Goal: Task Accomplishment & Management: Manage account settings

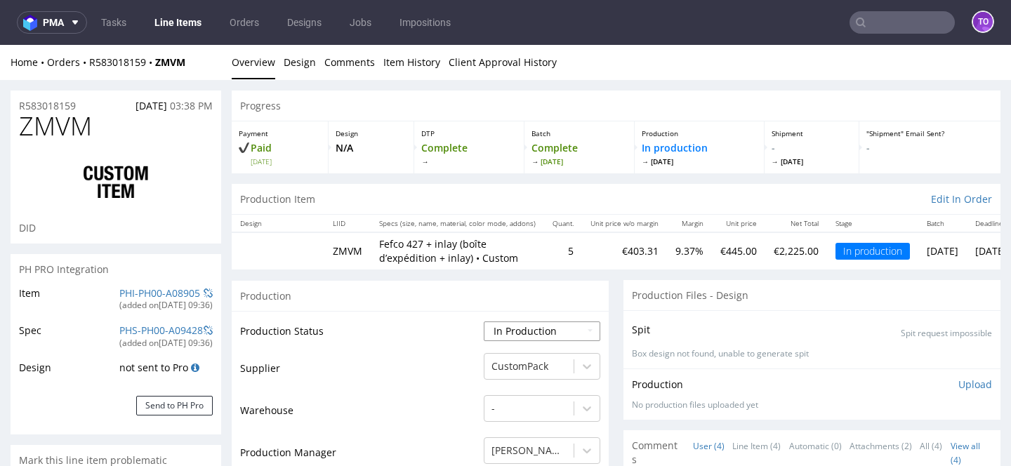
click at [512, 333] on select "Waiting for Artwork Waiting for Diecut Waiting for Mockup Waiting for DTP Waiti…" at bounding box center [542, 332] width 117 height 20
select select "production_complete"
click at [484, 322] on select "Waiting for Artwork Waiting for Diecut Waiting for Mockup Waiting for DTP Waiti…" at bounding box center [542, 332] width 117 height 20
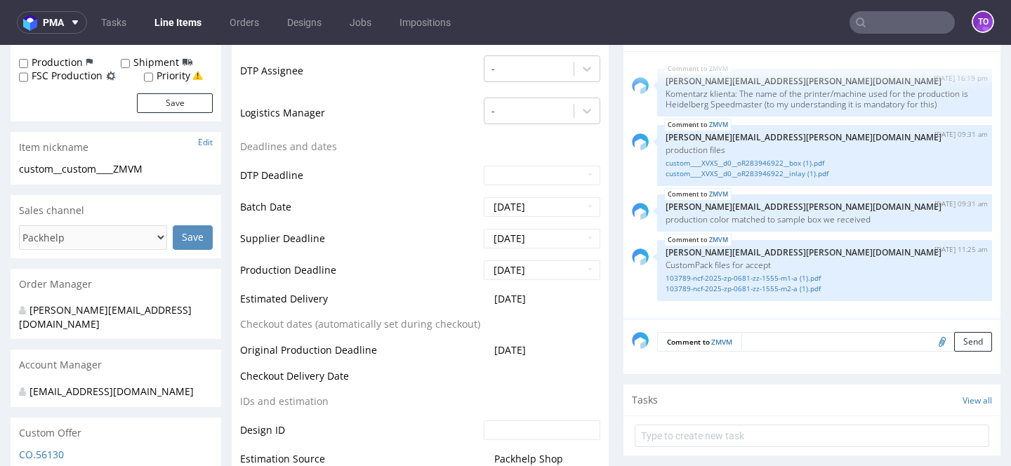
scroll to position [578, 0]
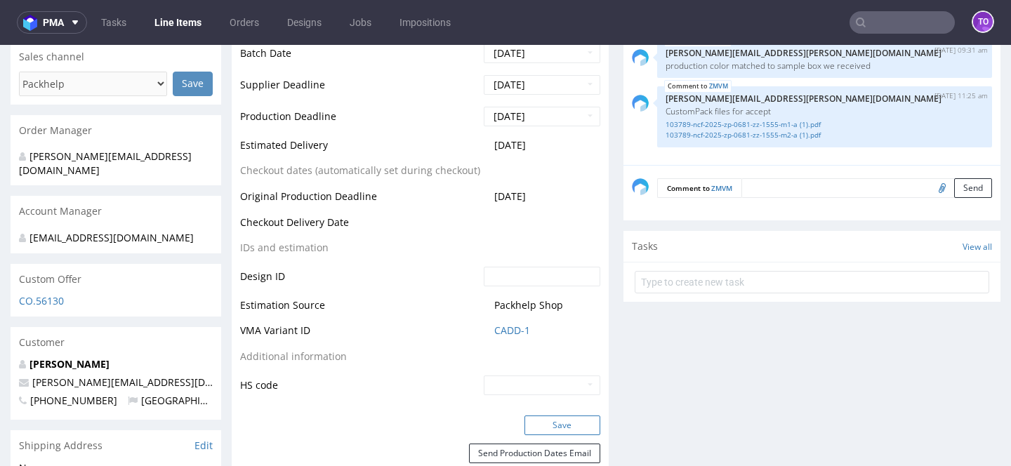
click at [545, 419] on button "Save" at bounding box center [562, 426] width 76 height 20
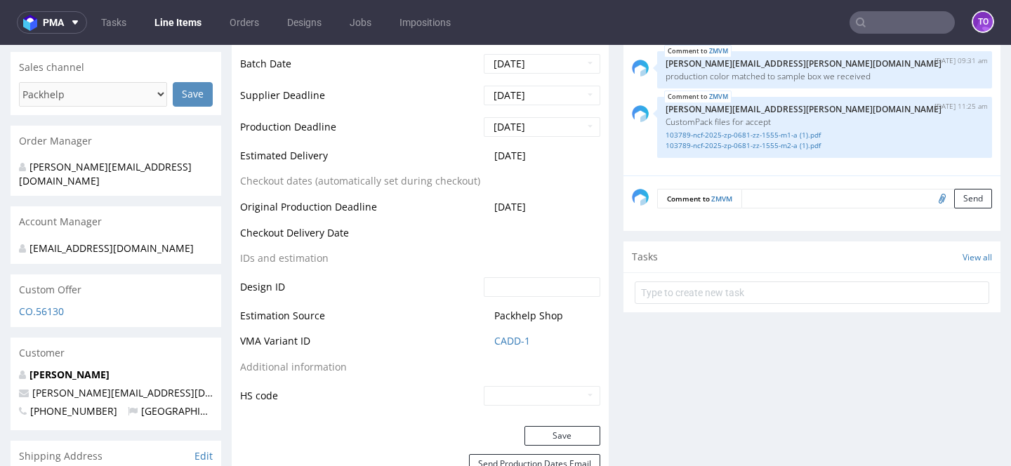
scroll to position [446, 0]
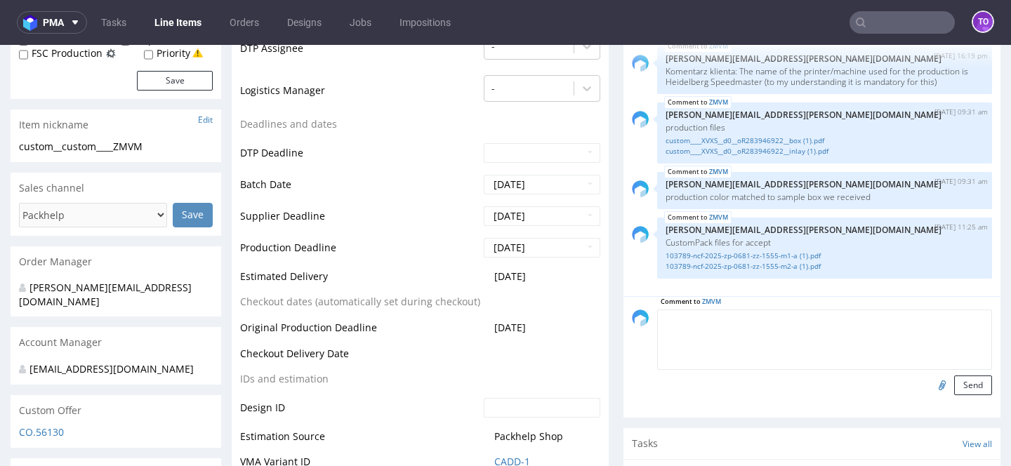
click at [753, 320] on textarea at bounding box center [824, 340] width 335 height 60
paste textarea "1Z5A15806899920797"
type textarea "1Z5A15806899920797 - tracking do klienta"
click at [954, 390] on button "Send" at bounding box center [973, 386] width 38 height 20
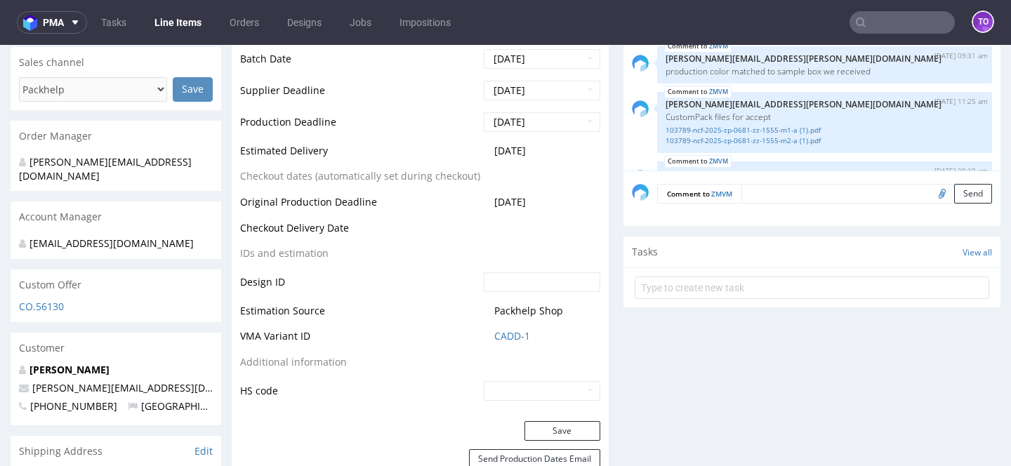
scroll to position [0, 0]
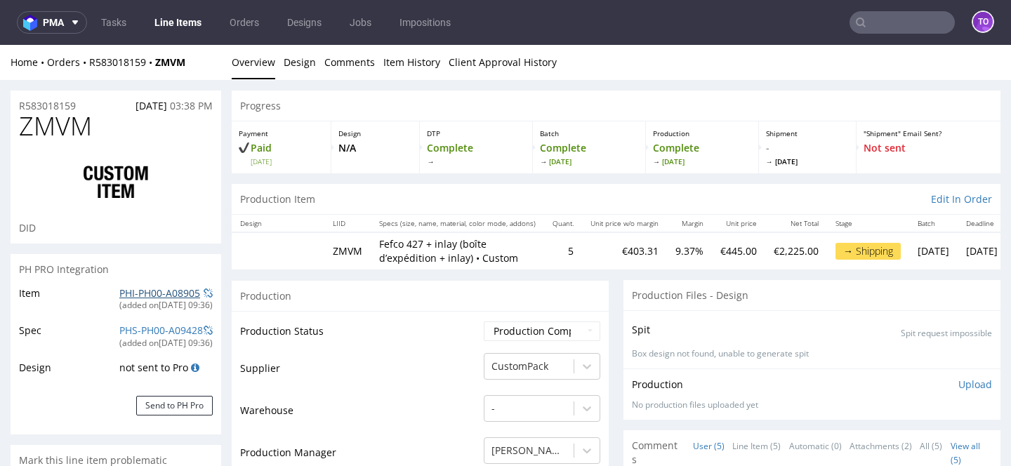
click at [145, 295] on link "PHI-PH00-A08905" at bounding box center [159, 292] width 81 height 13
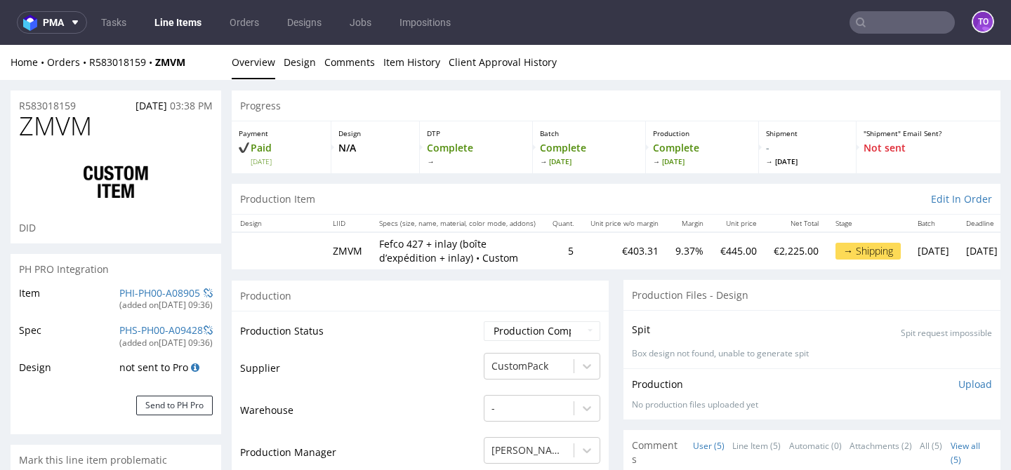
click at [186, 29] on link "Line Items" at bounding box center [178, 22] width 64 height 22
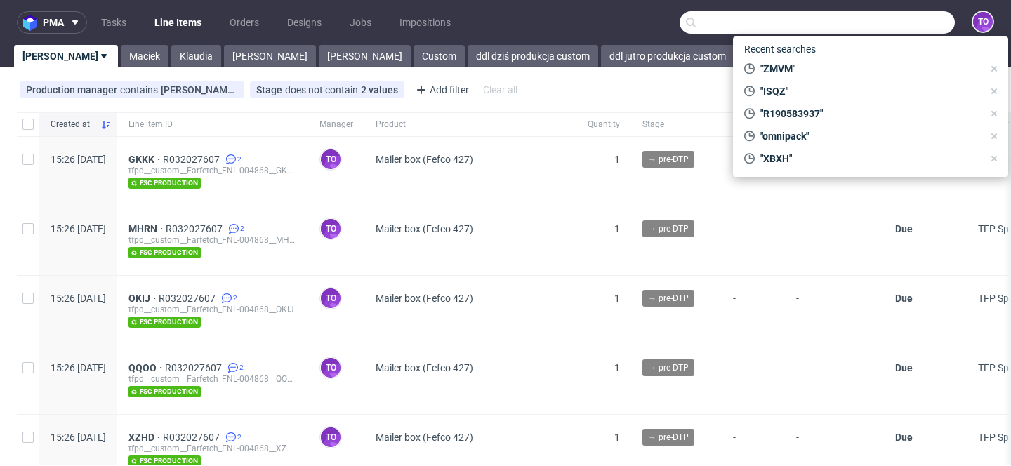
click at [894, 20] on input "text" at bounding box center [817, 22] width 275 height 22
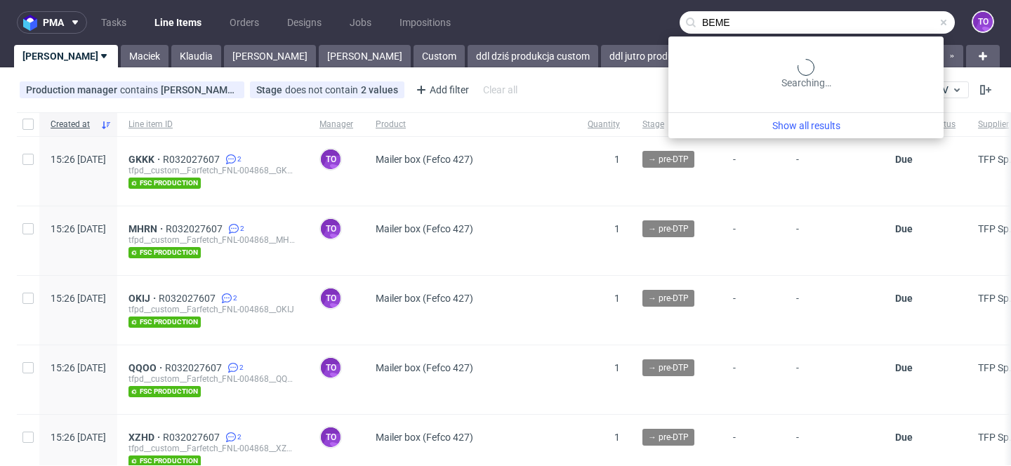
type input "BEME"
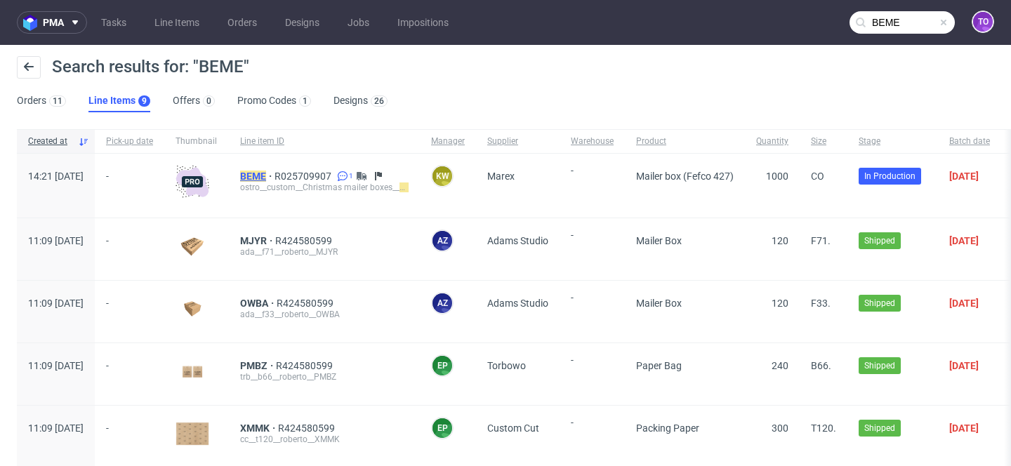
click at [266, 179] on mark "BEME" at bounding box center [253, 176] width 26 height 11
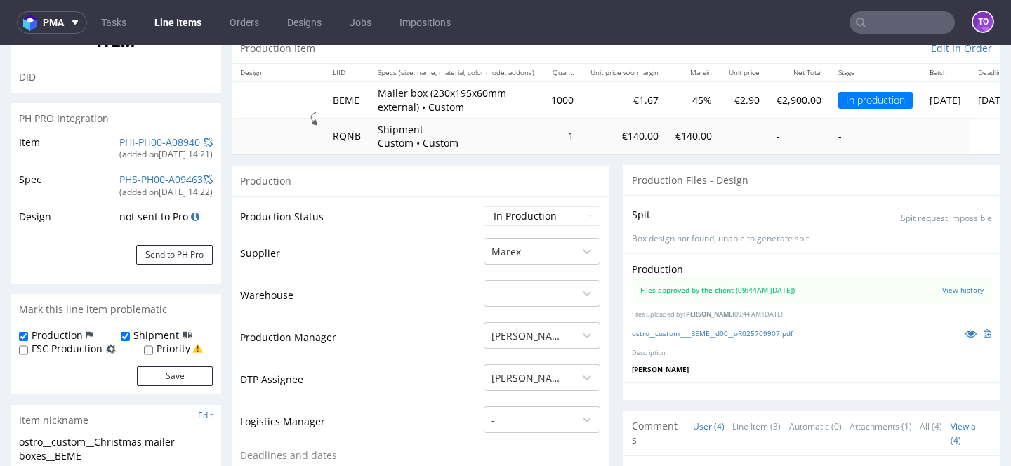
scroll to position [140, 0]
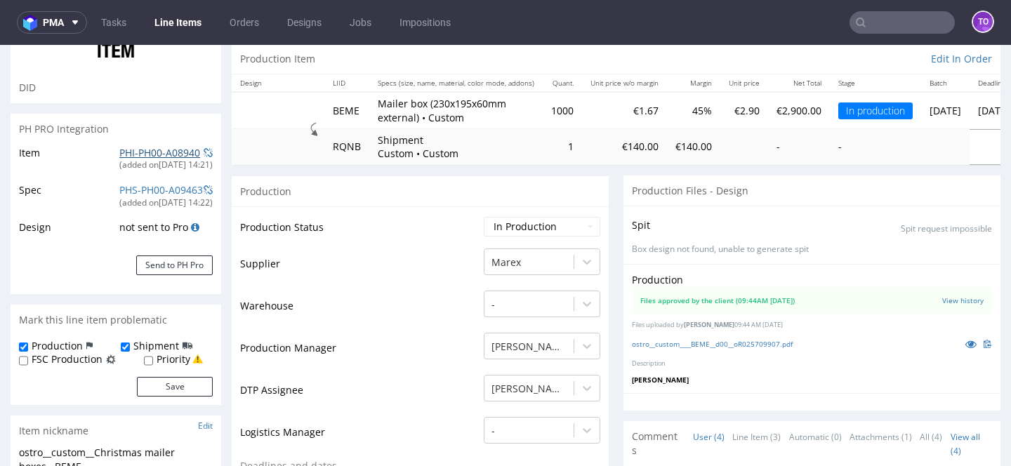
click at [135, 147] on link "PHI-PH00-A08940" at bounding box center [159, 152] width 81 height 13
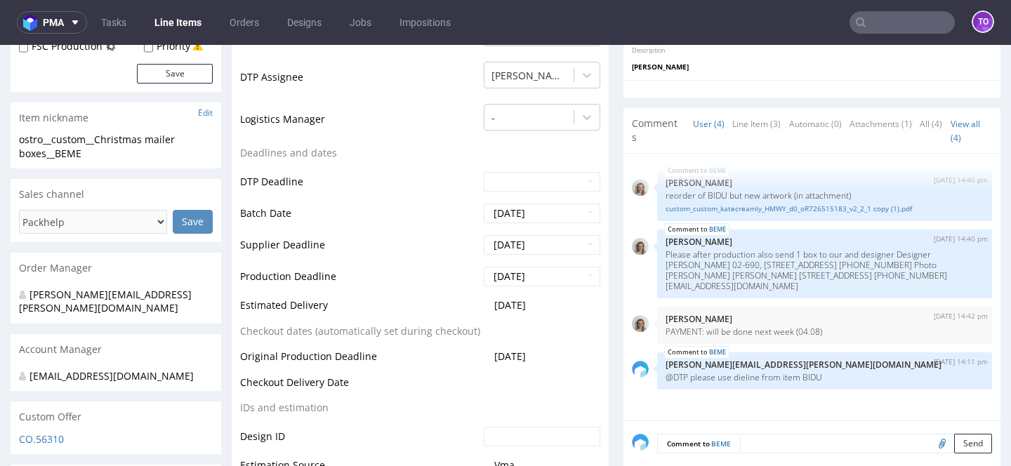
scroll to position [455, 0]
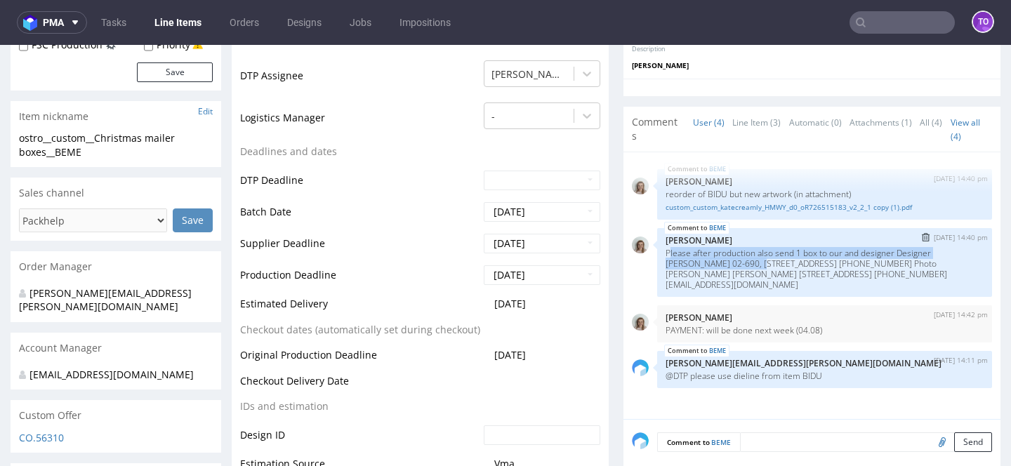
drag, startPoint x: 663, startPoint y: 251, endPoint x: 724, endPoint y: 265, distance: 62.8
click at [724, 265] on p "Please after production also send 1 box to our and designer Designer [PERSON_NA…" at bounding box center [824, 269] width 318 height 42
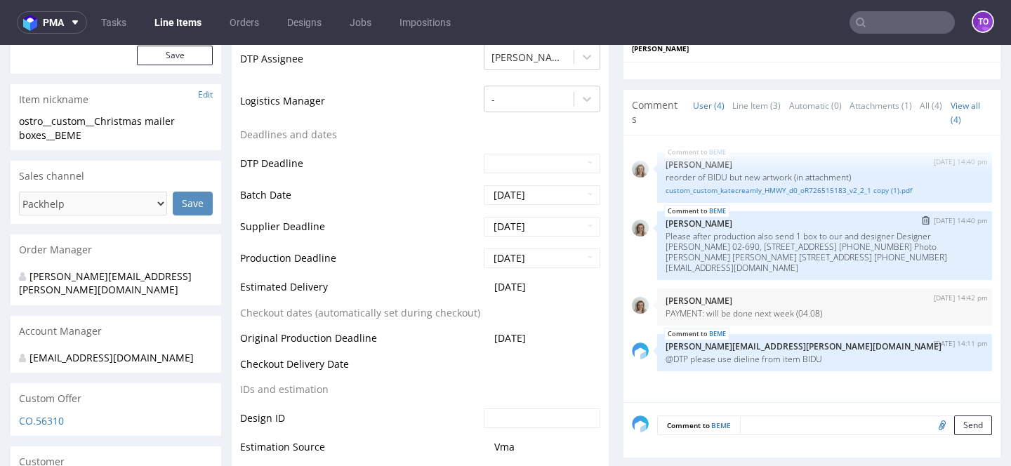
click at [791, 250] on p "Please after production also send 1 box to our and designer Designer [PERSON_NA…" at bounding box center [824, 252] width 318 height 42
click at [760, 246] on p "Please after production also send 1 box to our and designer Designer [PERSON_NA…" at bounding box center [824, 252] width 318 height 42
click at [772, 237] on p "Please after production also send 1 box to our and designer Designer [PERSON_NA…" at bounding box center [824, 252] width 318 height 42
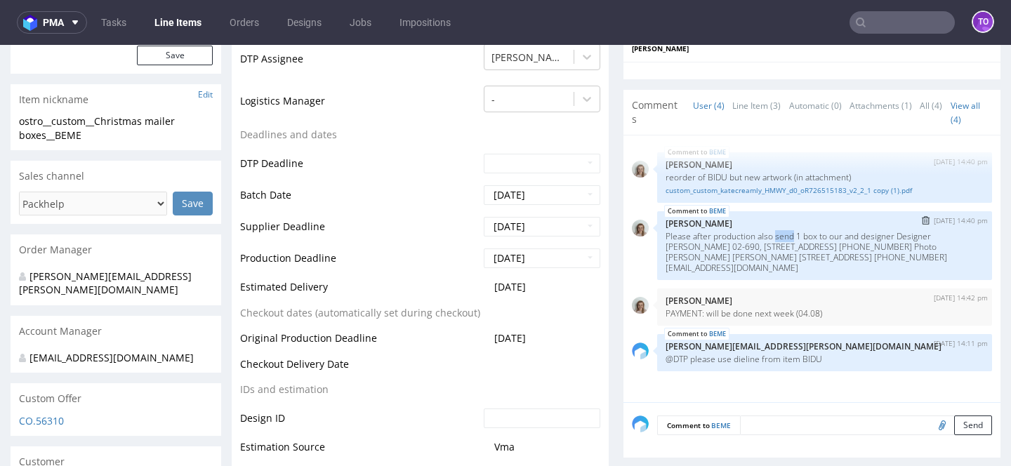
click at [772, 237] on p "Please after production also send 1 box to our and designer Designer [PERSON_NA…" at bounding box center [824, 252] width 318 height 42
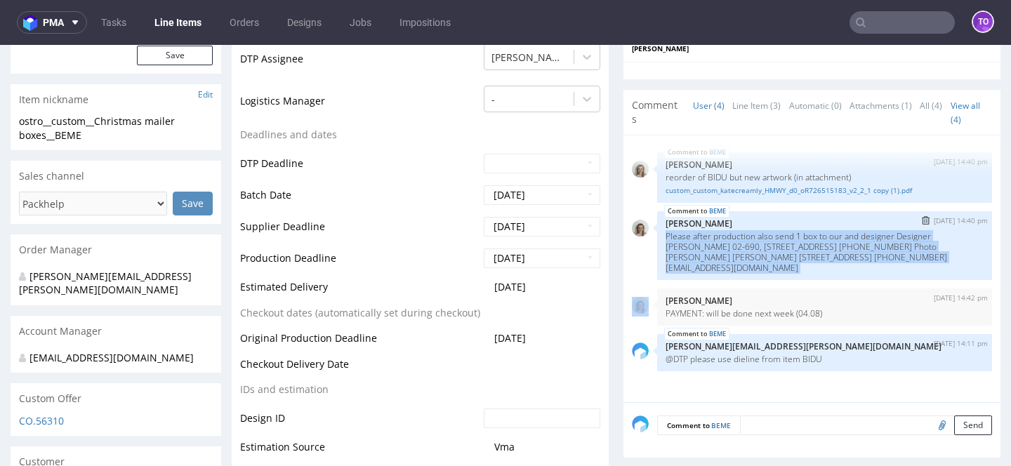
click at [772, 237] on p "Please after production also send 1 box to our and designer Designer [PERSON_NA…" at bounding box center [824, 252] width 318 height 42
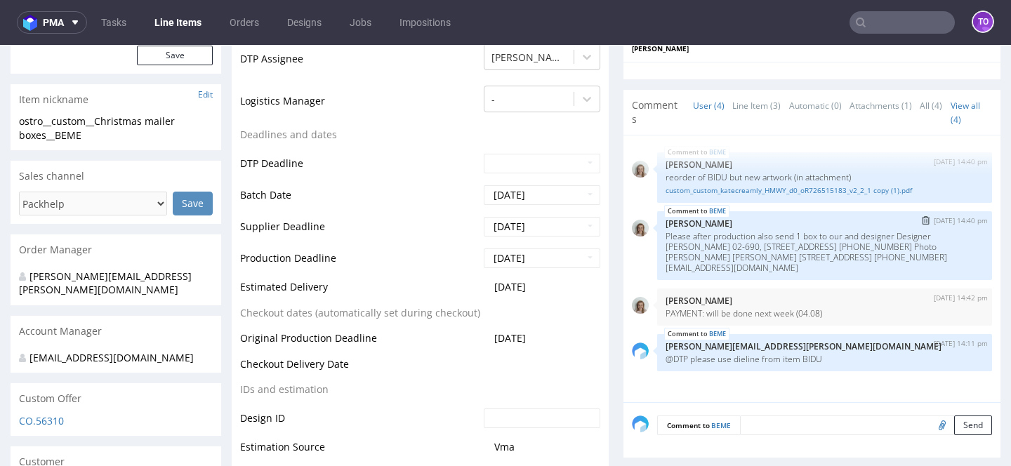
click at [790, 253] on p "Please after production also send 1 box to our and designer Designer [PERSON_NA…" at bounding box center [824, 252] width 318 height 42
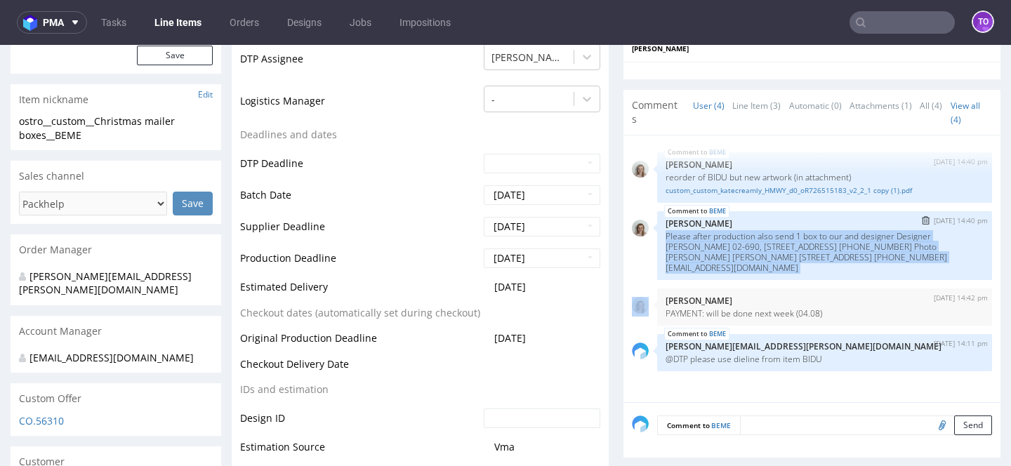
click at [790, 253] on p "Please after production also send 1 box to our and designer Designer [PERSON_NA…" at bounding box center [824, 252] width 318 height 42
click at [769, 253] on p "Please after production also send 1 box to our and designer Designer [PERSON_NA…" at bounding box center [824, 252] width 318 height 42
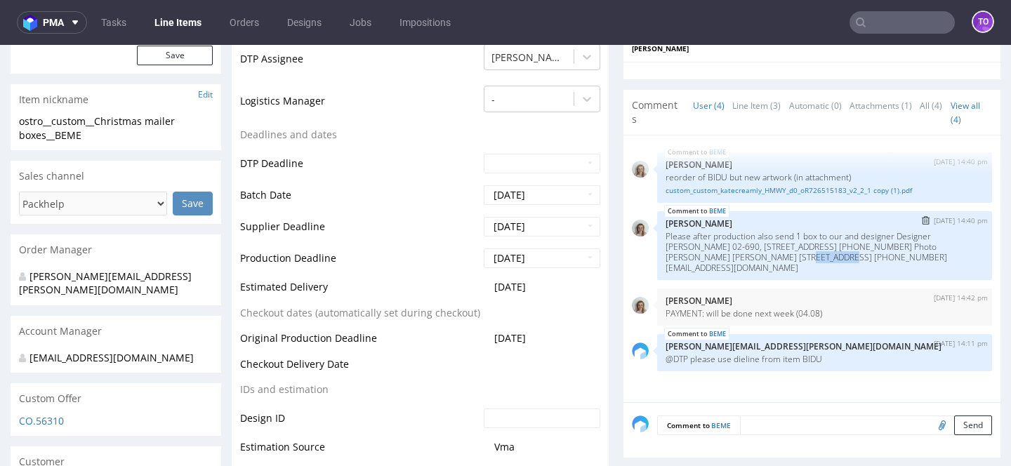
click at [769, 253] on p "Please after production also send 1 box to our and designer Designer [PERSON_NA…" at bounding box center [824, 252] width 318 height 42
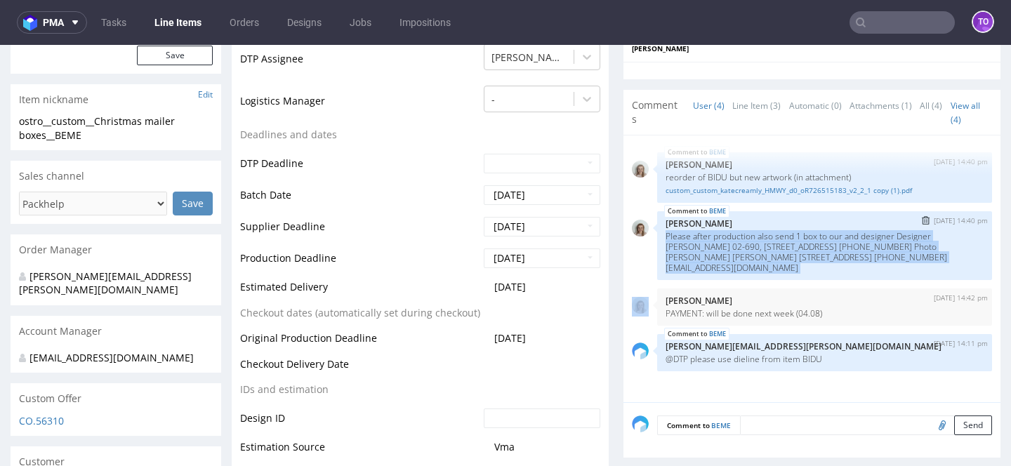
click at [769, 253] on p "Please after production also send 1 box to our and designer Designer [PERSON_NA…" at bounding box center [824, 252] width 318 height 42
click at [768, 245] on p "Please after production also send 1 box to our and designer Designer [PERSON_NA…" at bounding box center [824, 252] width 318 height 42
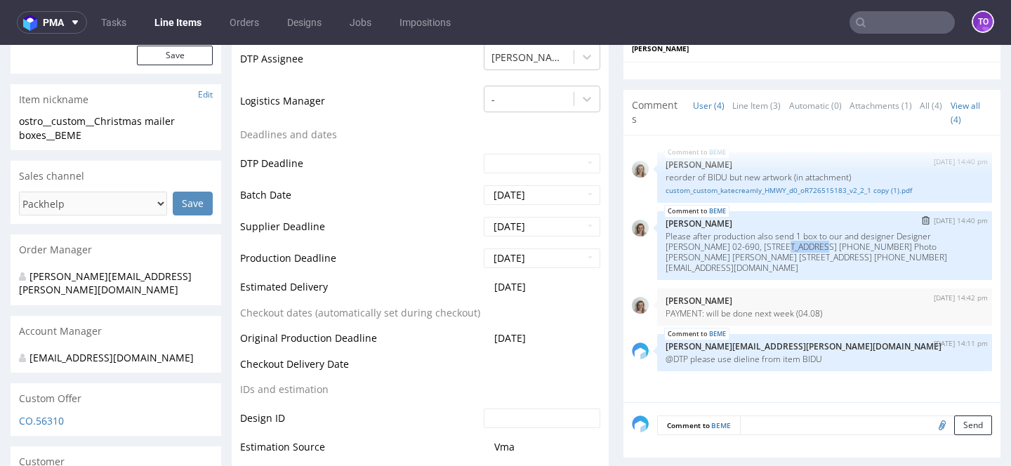
click at [768, 245] on p "Please after production also send 1 box to our and designer Designer [PERSON_NA…" at bounding box center [824, 252] width 318 height 42
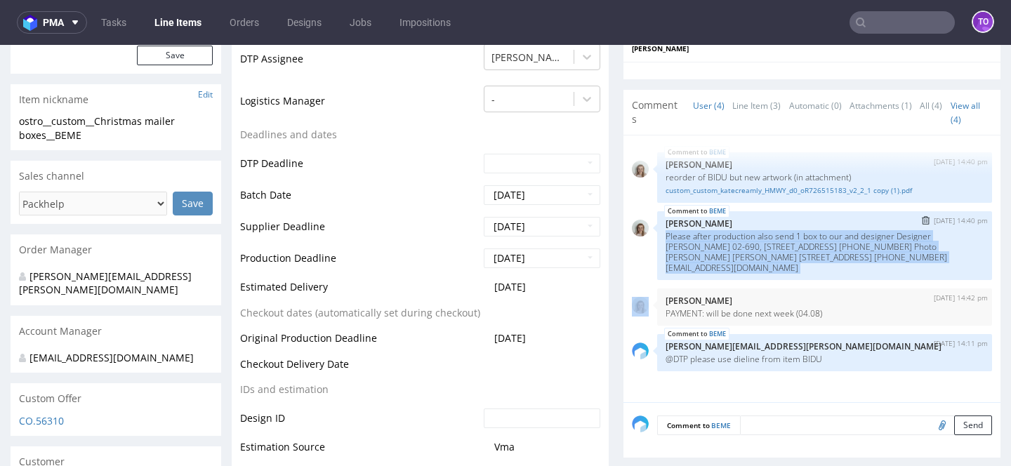
click at [768, 245] on p "Please after production also send 1 box to our and designer Designer [PERSON_NA…" at bounding box center [824, 252] width 318 height 42
click at [768, 244] on p "Please after production also send 1 box to our and designer Designer [PERSON_NA…" at bounding box center [824, 252] width 318 height 42
click at [768, 234] on p "Please after production also send 1 box to our and designer Designer [PERSON_NA…" at bounding box center [824, 252] width 318 height 42
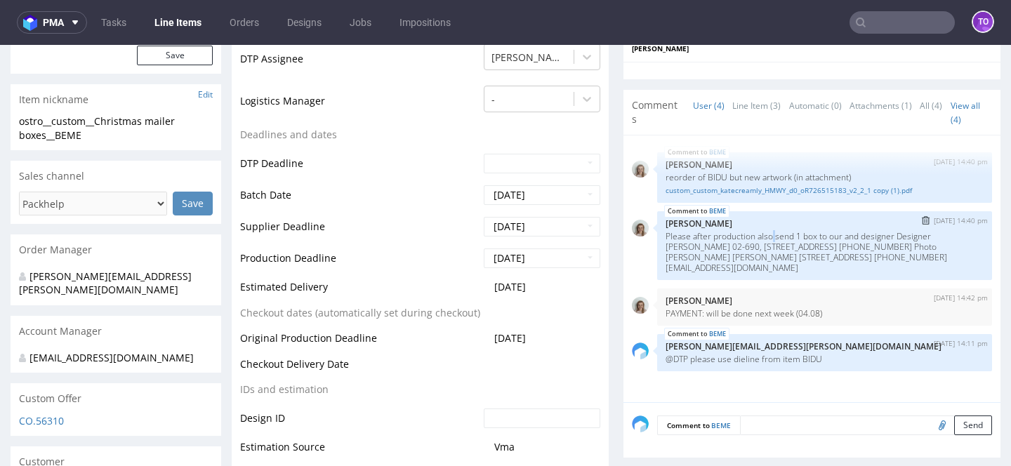
click at [768, 234] on p "Please after production also send 1 box to our and designer Designer [PERSON_NA…" at bounding box center [824, 252] width 318 height 42
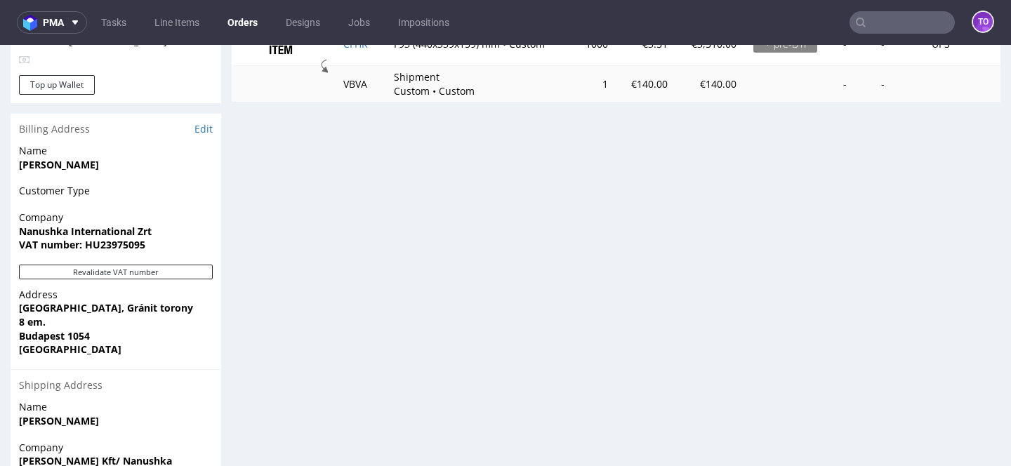
scroll to position [608, 0]
